Goal: Information Seeking & Learning: Learn about a topic

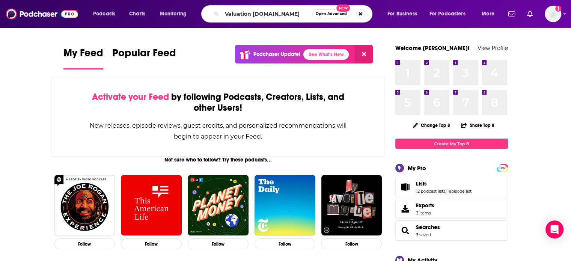
type input "Valuation [DOMAIN_NAME]"
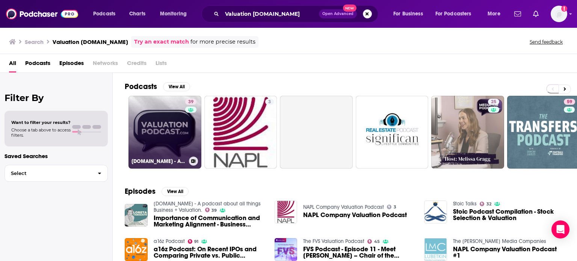
click at [164, 130] on link "39 [DOMAIN_NAME] - A podcast about all things Business + Valuation." at bounding box center [164, 132] width 73 height 73
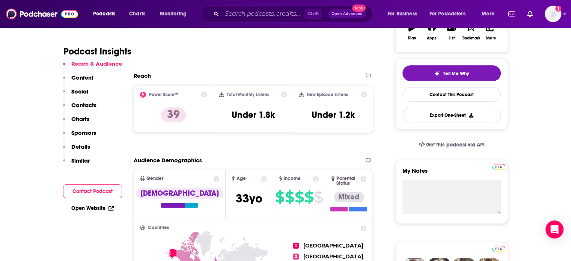
scroll to position [513, 0]
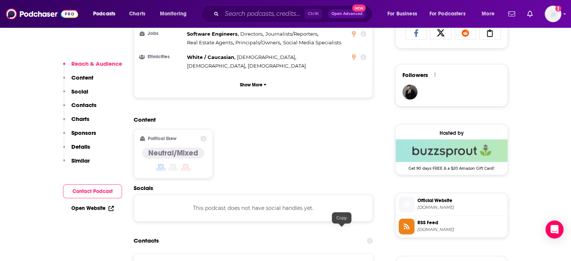
click at [69, 12] on img at bounding box center [42, 14] width 72 height 14
